Goal: Information Seeking & Learning: Learn about a topic

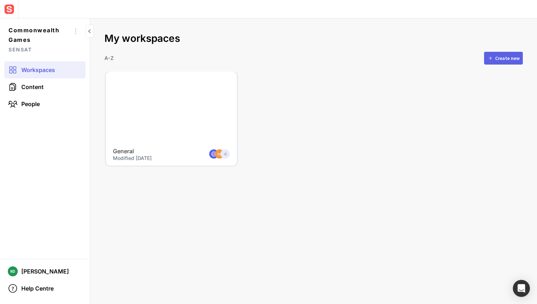
click at [147, 96] on div at bounding box center [171, 108] width 131 height 73
